Goal: Find specific page/section: Find specific page/section

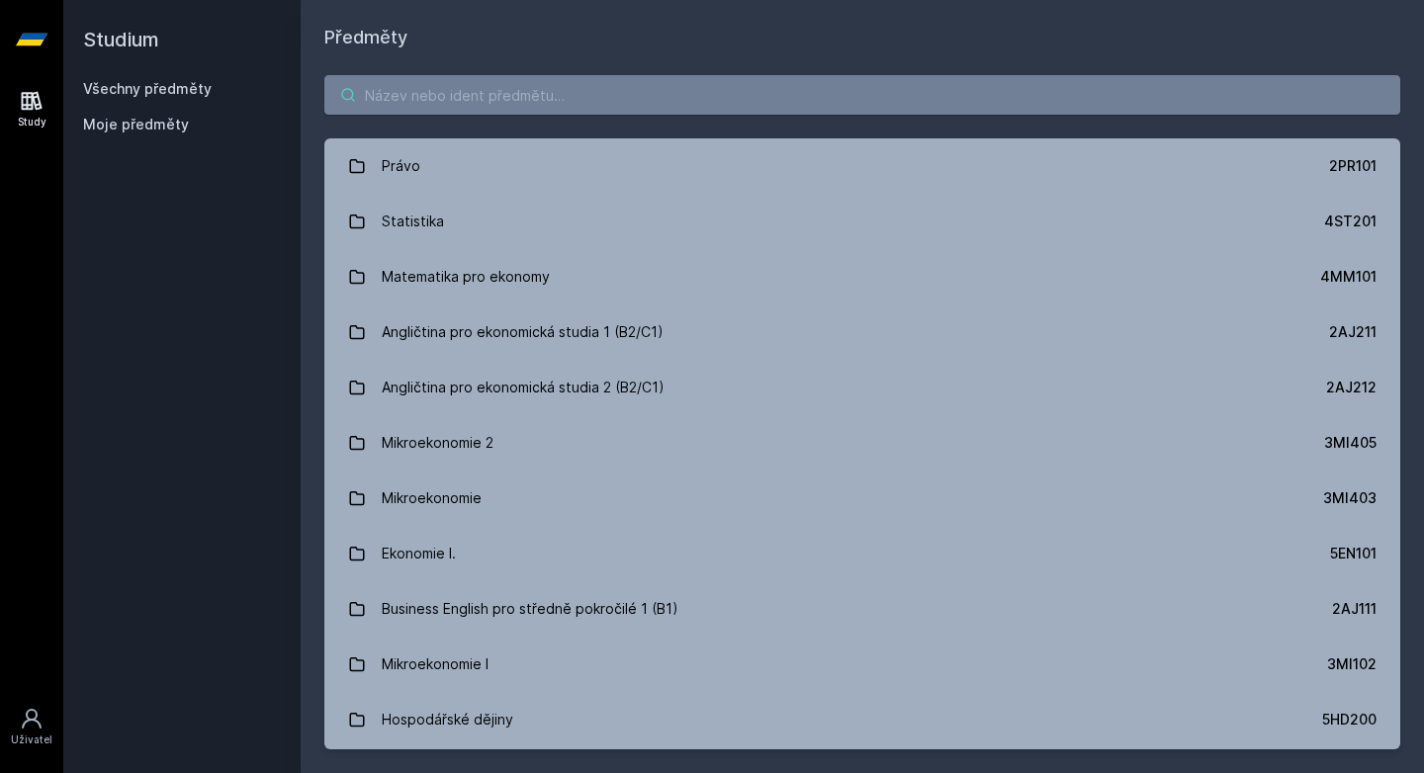
click at [440, 89] on input "search" at bounding box center [862, 95] width 1076 height 40
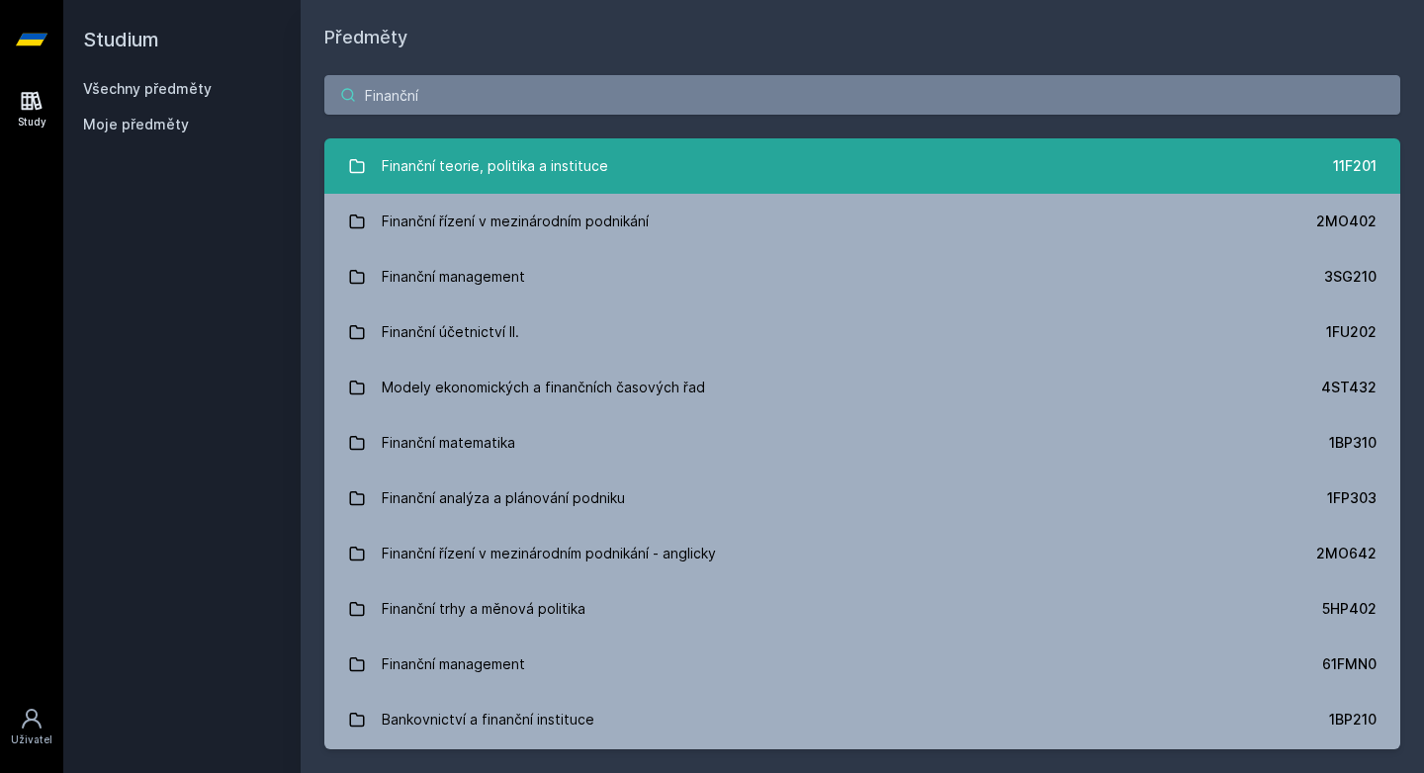
type input "Finanční"
click at [457, 172] on div "Finanční teorie, politika a instituce" at bounding box center [495, 166] width 226 height 40
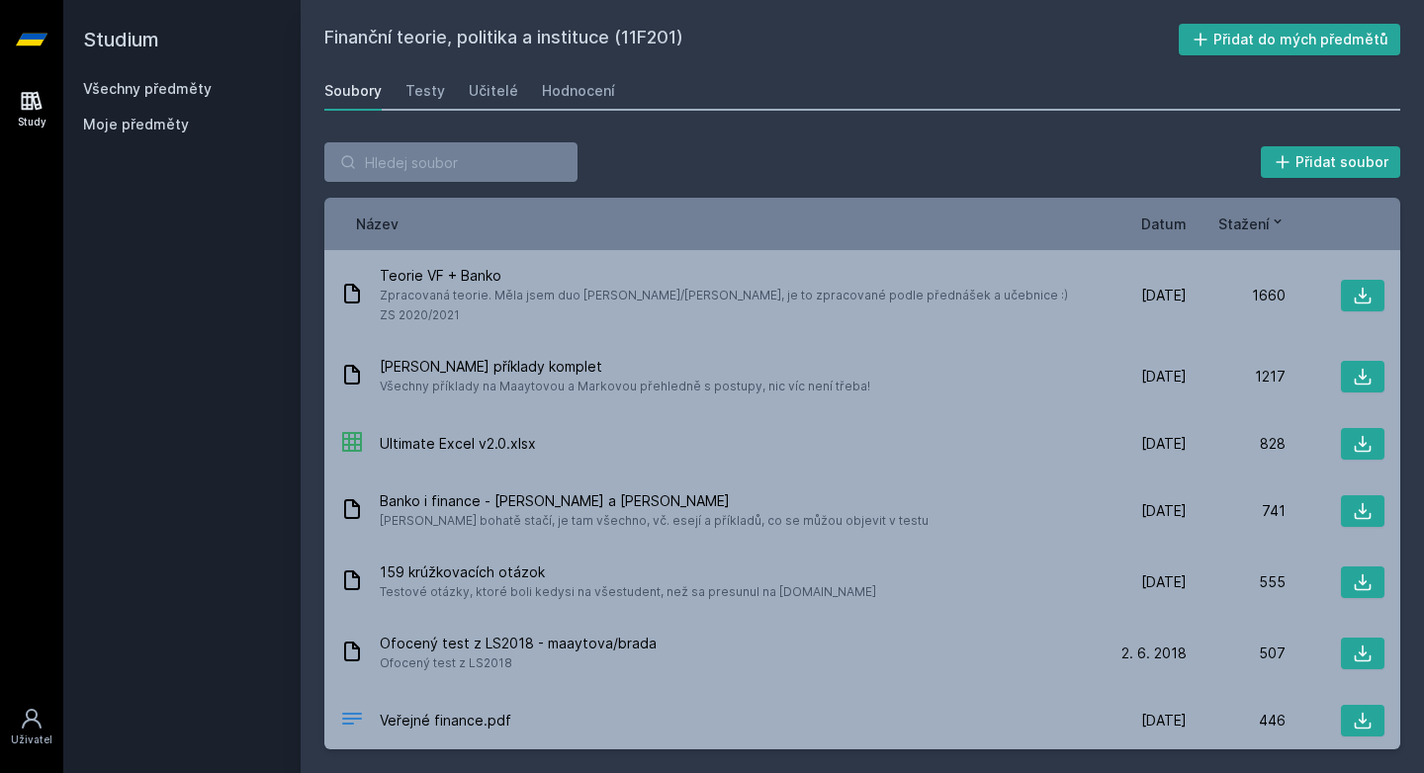
click at [616, 93] on div "Soubory Testy Učitelé Hodnocení" at bounding box center [862, 91] width 1076 height 40
click at [551, 93] on div "Hodnocení" at bounding box center [578, 91] width 73 height 20
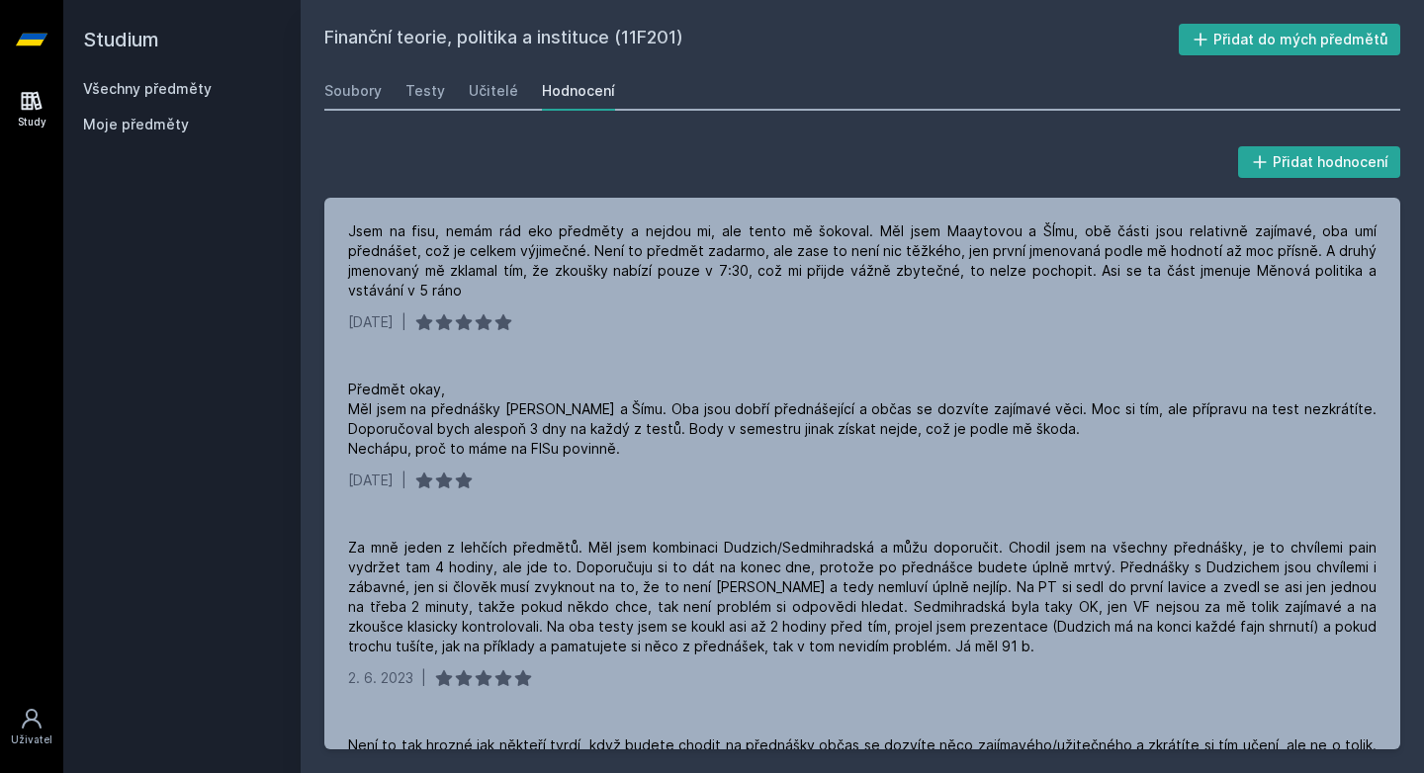
click at [551, 93] on div "Hodnocení" at bounding box center [578, 91] width 73 height 20
click at [806, 50] on h2 "Finanční teorie, politika a instituce (11F201)" at bounding box center [751, 40] width 854 height 32
